Goal: Task Accomplishment & Management: Use online tool/utility

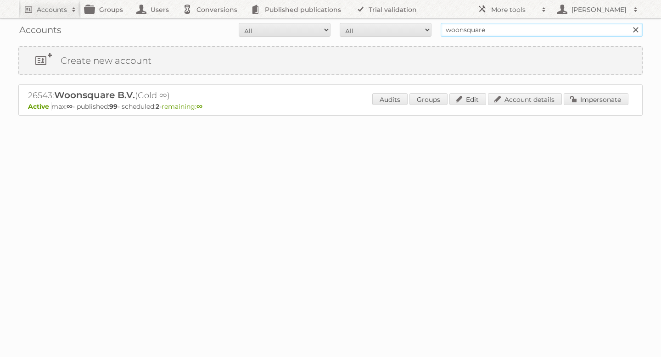
click at [488, 29] on input "woonsquare" at bounding box center [542, 30] width 202 height 14
type input "meubelgroep"
click at [628, 23] on input "Search" at bounding box center [635, 30] width 14 height 14
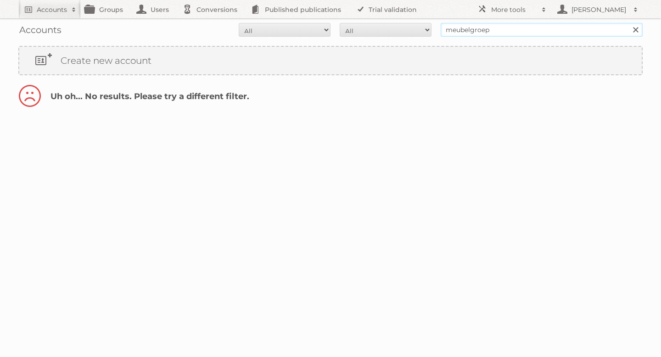
click at [481, 30] on input "meubelgroep" at bounding box center [542, 30] width 202 height 14
type input "meubel"
click at [628, 23] on input "Search" at bounding box center [635, 30] width 14 height 14
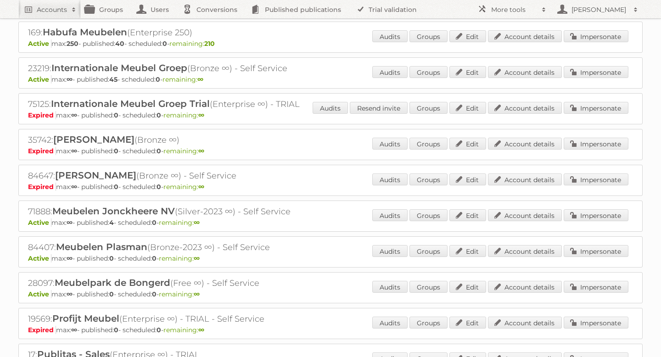
scroll to position [286, 0]
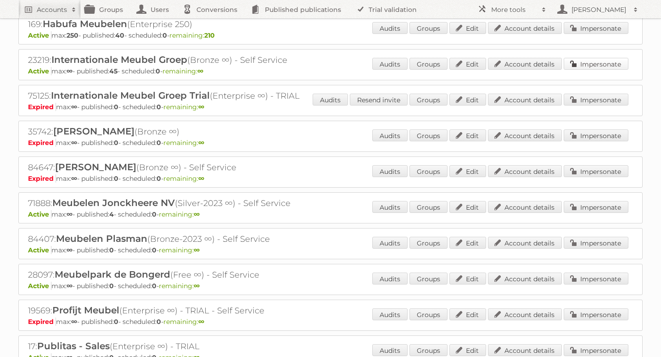
click at [594, 64] on link "Impersonate" at bounding box center [595, 64] width 65 height 12
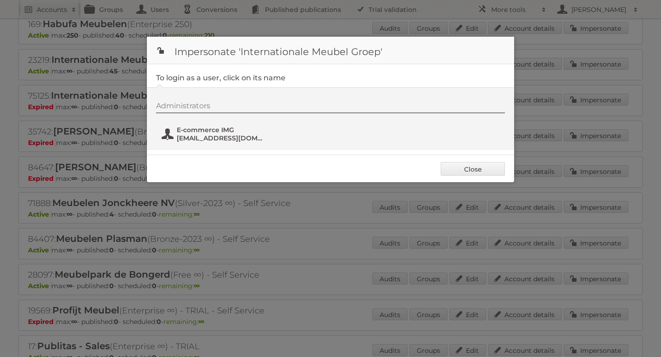
click at [223, 129] on span "E-commerce IMG" at bounding box center [221, 130] width 89 height 8
